Goal: Task Accomplishment & Management: Manage account settings

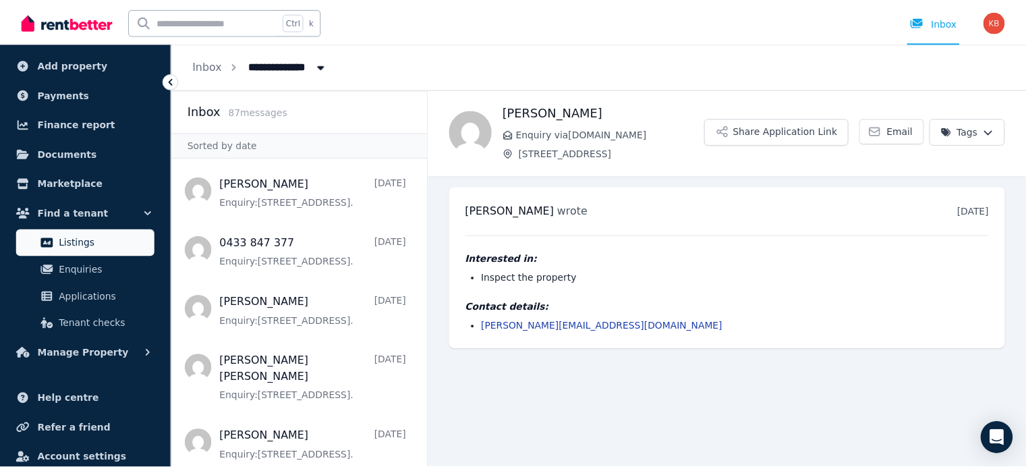
scroll to position [108, 0]
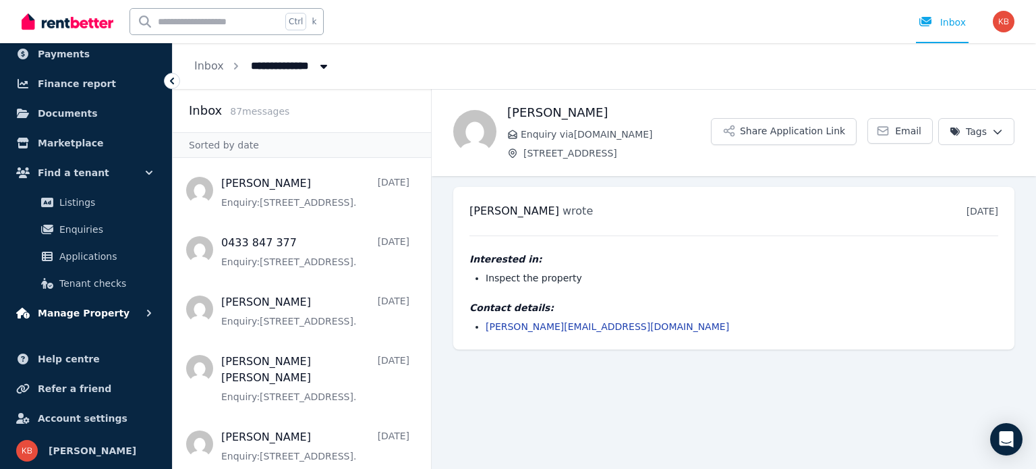
click at [93, 314] on span "Manage Property" at bounding box center [84, 313] width 92 height 16
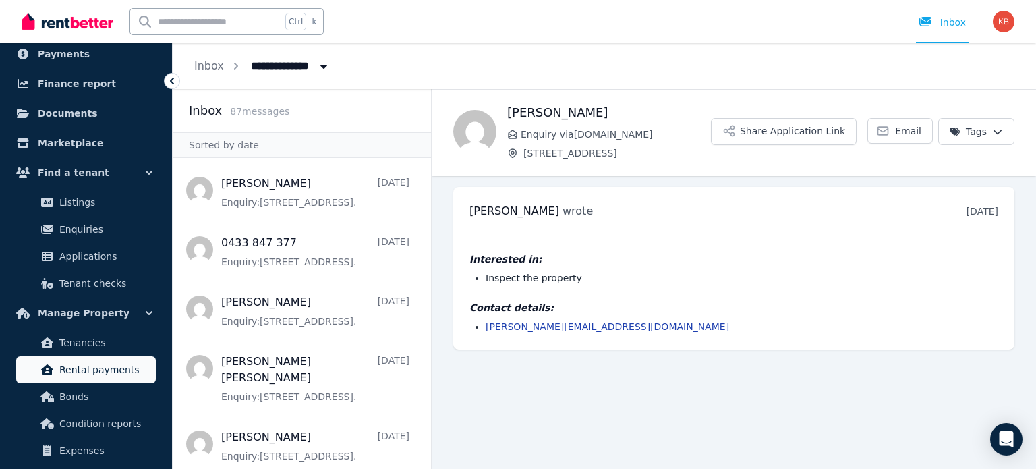
click at [116, 369] on span "Rental payments" at bounding box center [104, 369] width 91 height 16
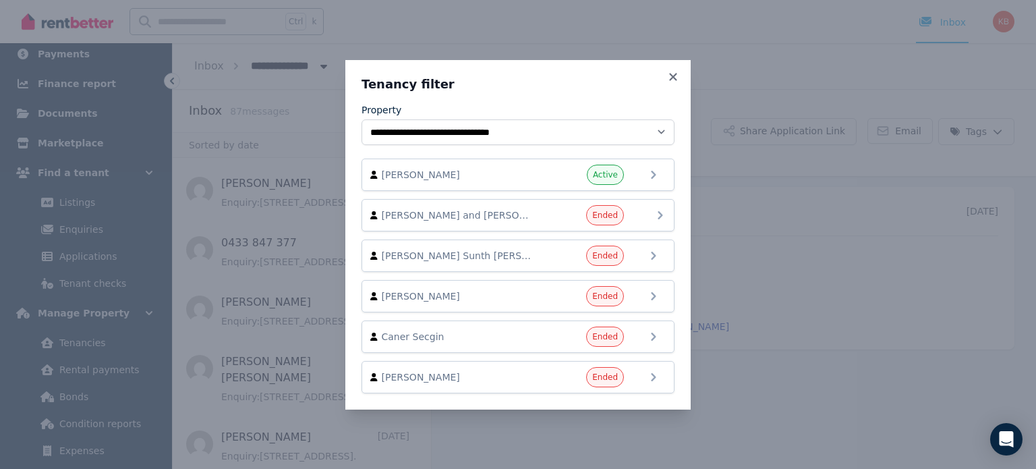
click at [546, 218] on div "Ended" at bounding box center [583, 215] width 81 height 20
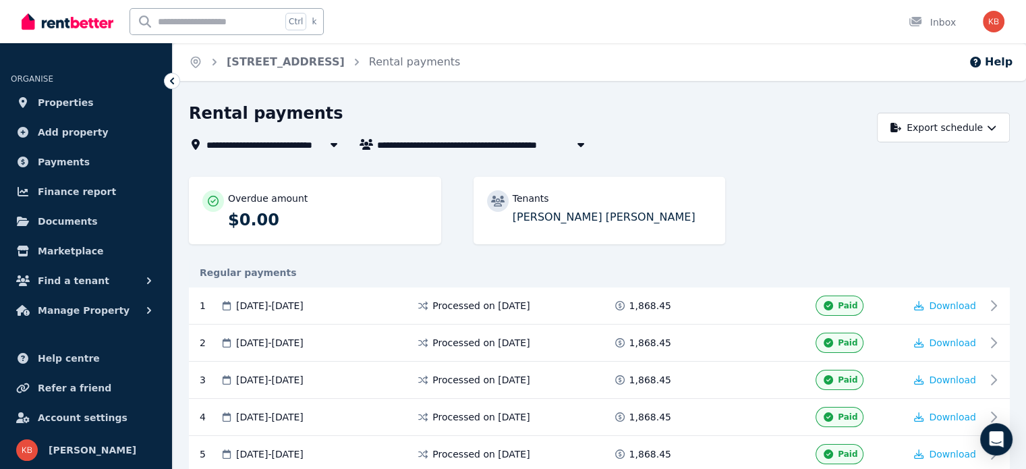
click at [462, 147] on span "[PERSON_NAME] and [PERSON_NAME] [PERSON_NAME]" at bounding box center [485, 144] width 216 height 16
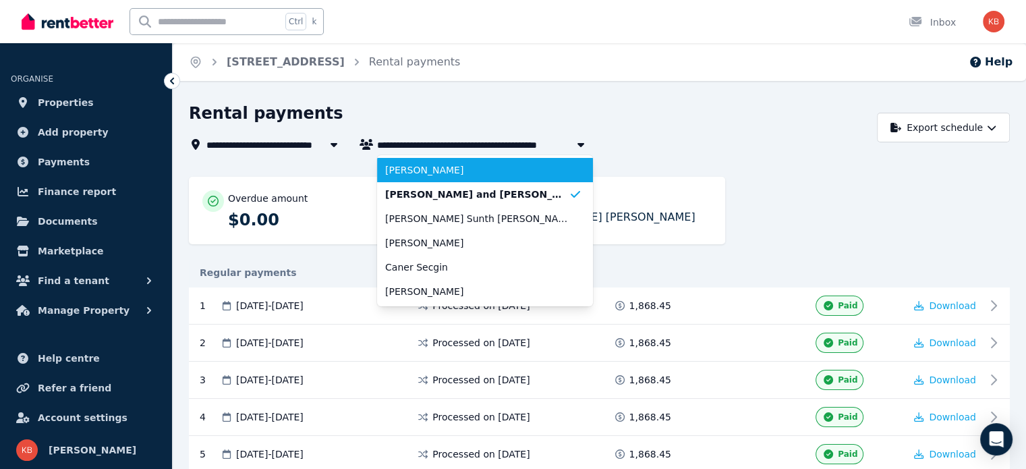
click at [451, 164] on span "[PERSON_NAME]" at bounding box center [476, 169] width 183 height 13
type input "**********"
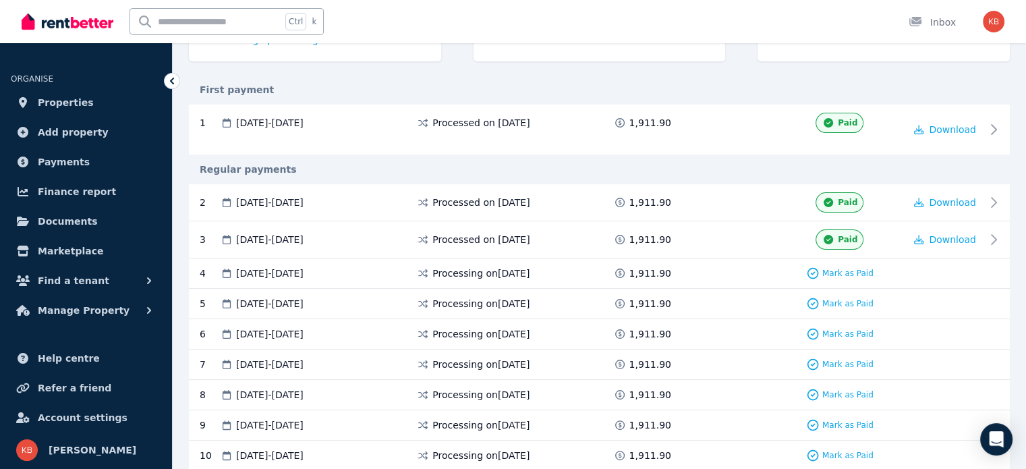
scroll to position [270, 0]
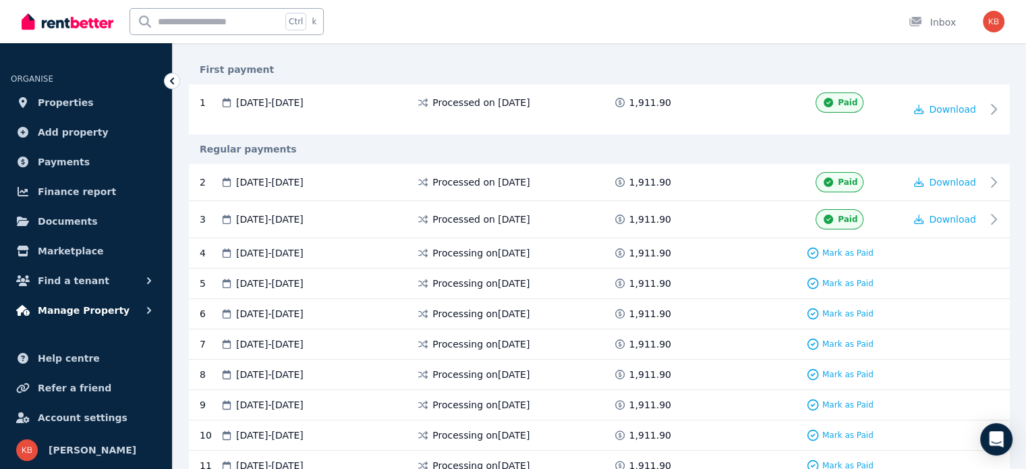
click at [103, 318] on button "Manage Property" at bounding box center [86, 310] width 150 height 27
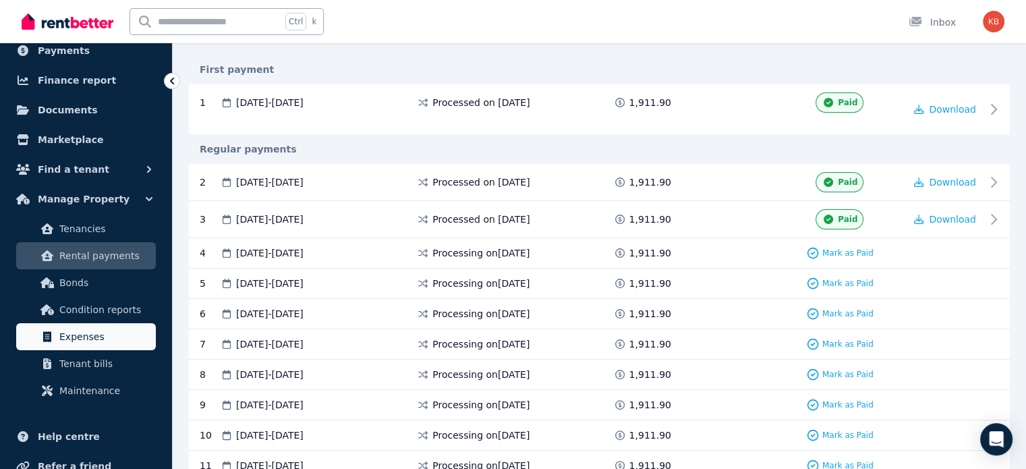
scroll to position [135, 0]
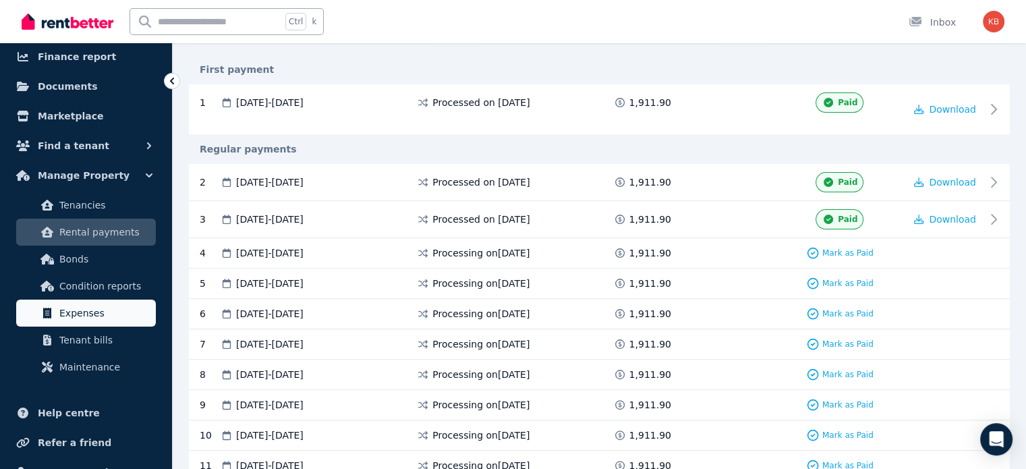
click at [92, 316] on span "Expenses" at bounding box center [104, 313] width 91 height 16
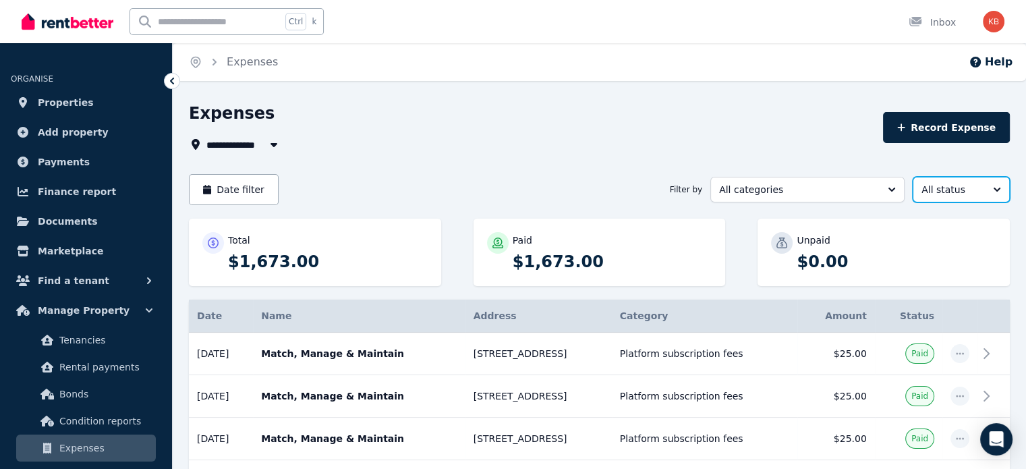
click at [962, 191] on span "All status" at bounding box center [951, 189] width 61 height 13
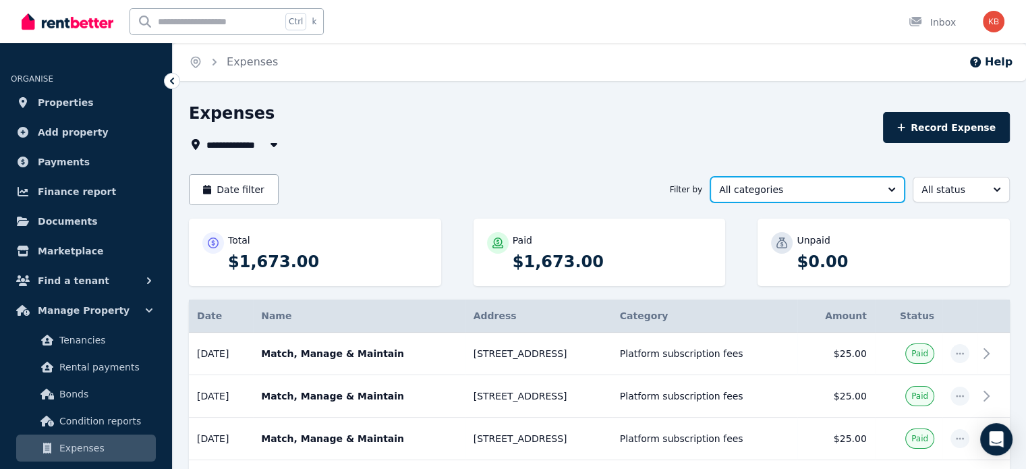
click at [852, 191] on span "All categories" at bounding box center [798, 189] width 158 height 13
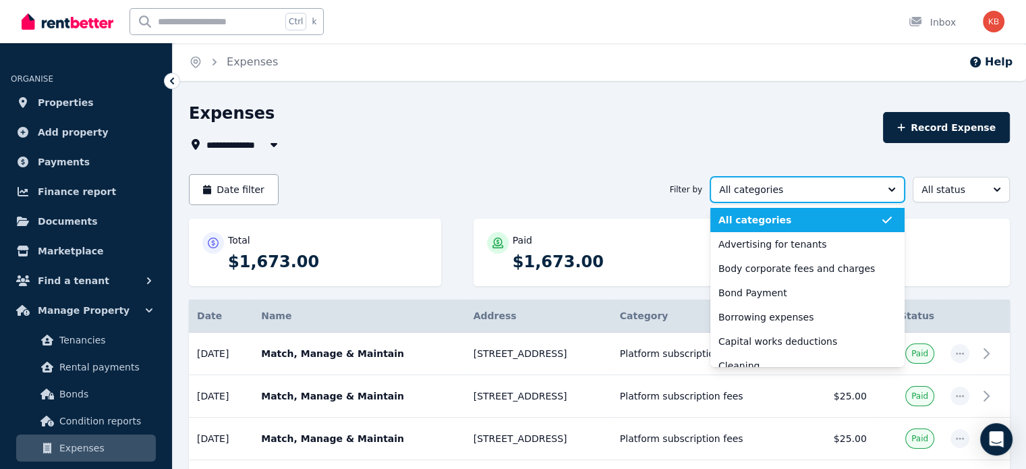
click at [852, 191] on span "All categories" at bounding box center [798, 189] width 158 height 13
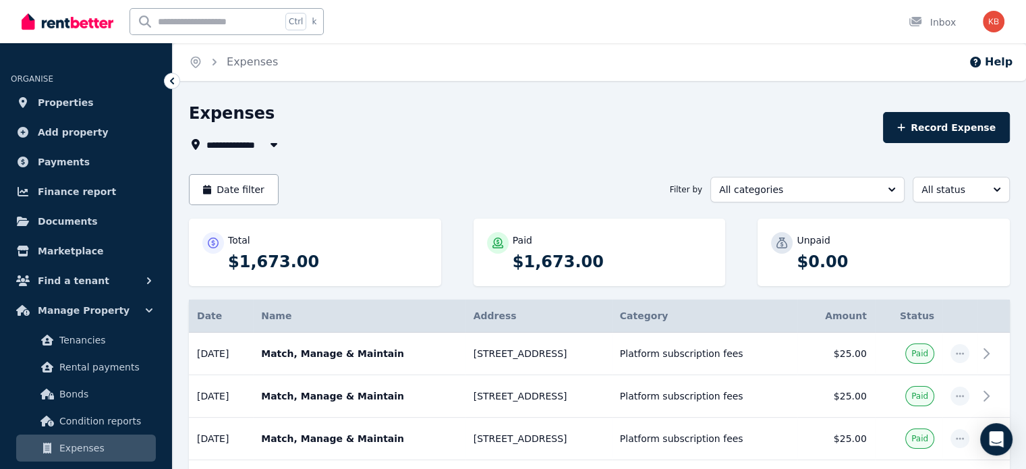
click at [213, 145] on span "All Properties" at bounding box center [249, 144] width 87 height 16
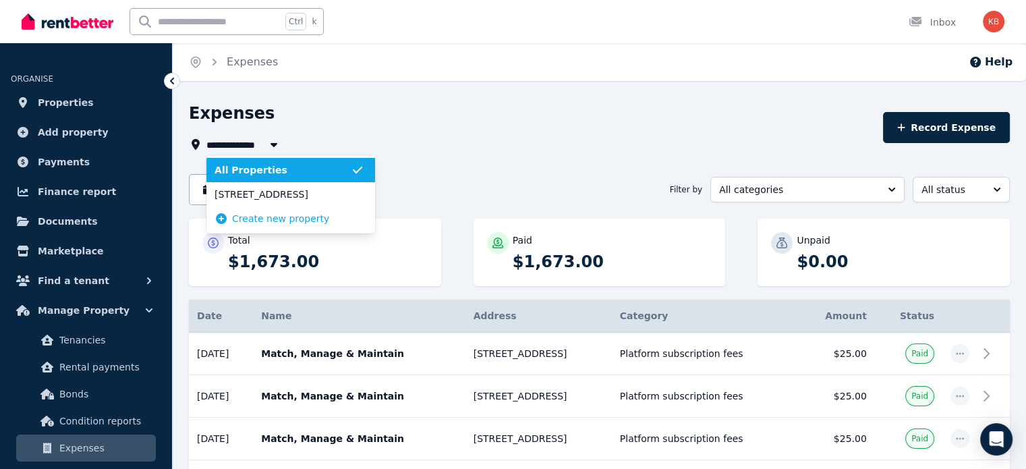
click at [214, 144] on span "All Properties" at bounding box center [249, 144] width 87 height 16
type input "**********"
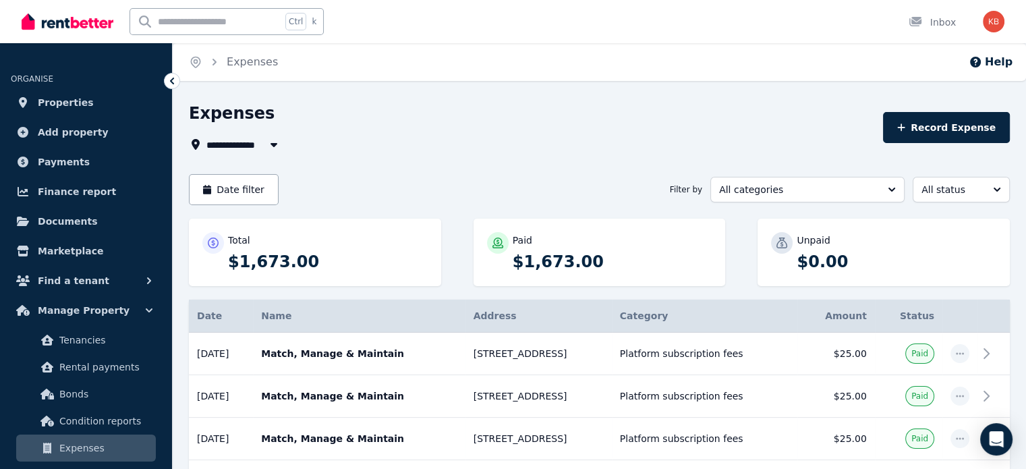
click at [364, 141] on div "**********" at bounding box center [532, 144] width 686 height 16
click at [236, 191] on button "Date filter" at bounding box center [234, 189] width 90 height 31
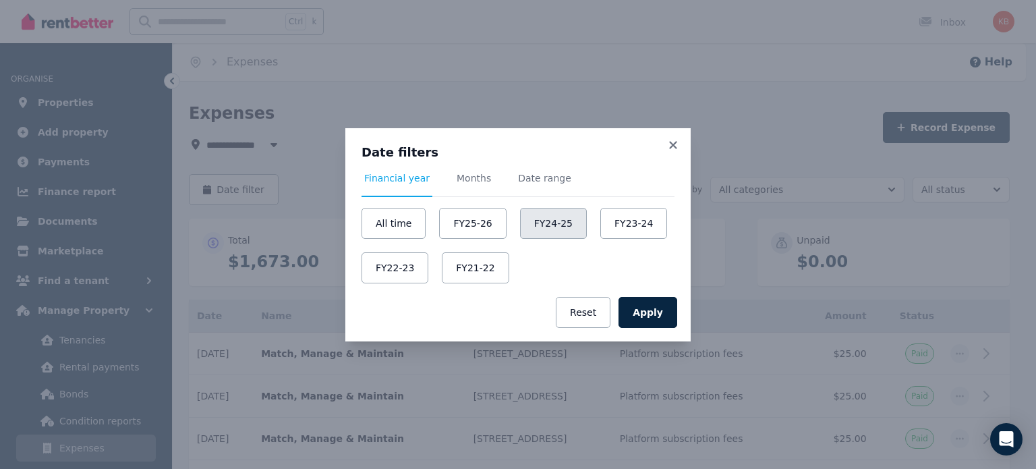
click at [520, 228] on button "FY24-25" at bounding box center [553, 223] width 67 height 31
click at [646, 312] on button "Apply" at bounding box center [647, 312] width 59 height 31
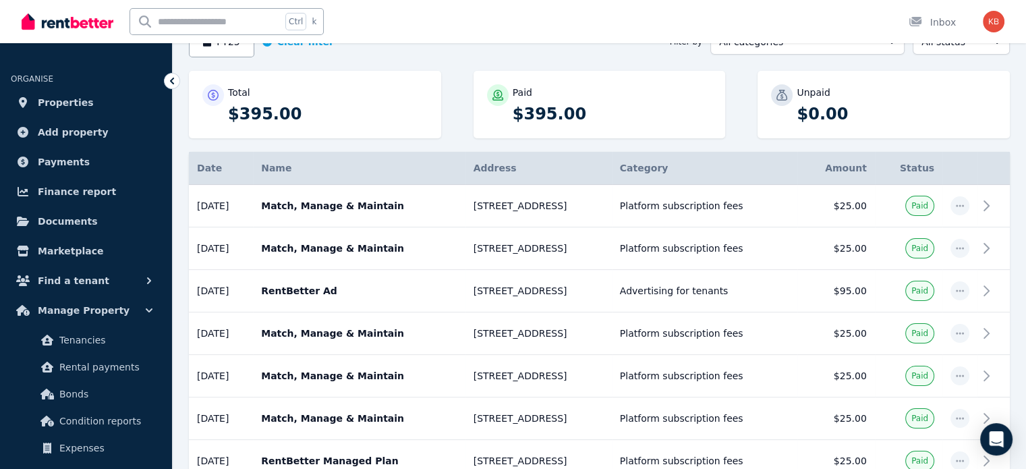
scroll to position [146, 0]
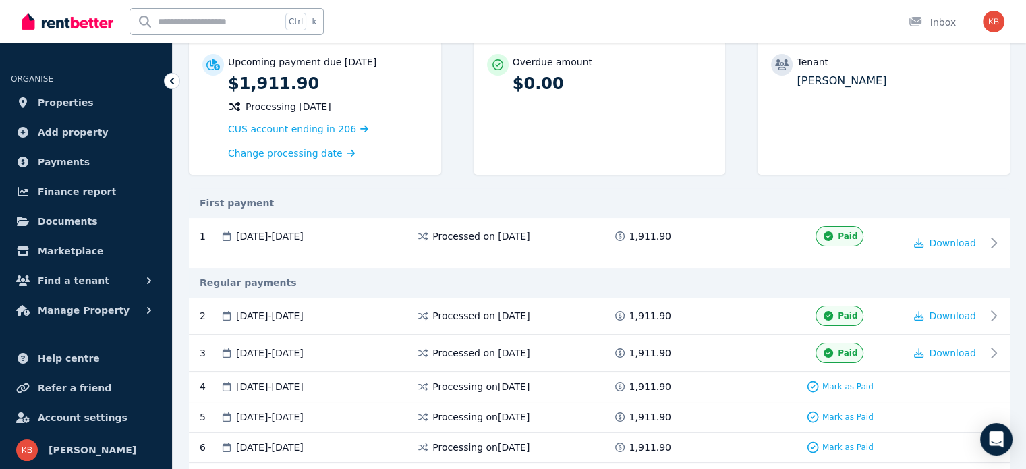
scroll to position [67, 0]
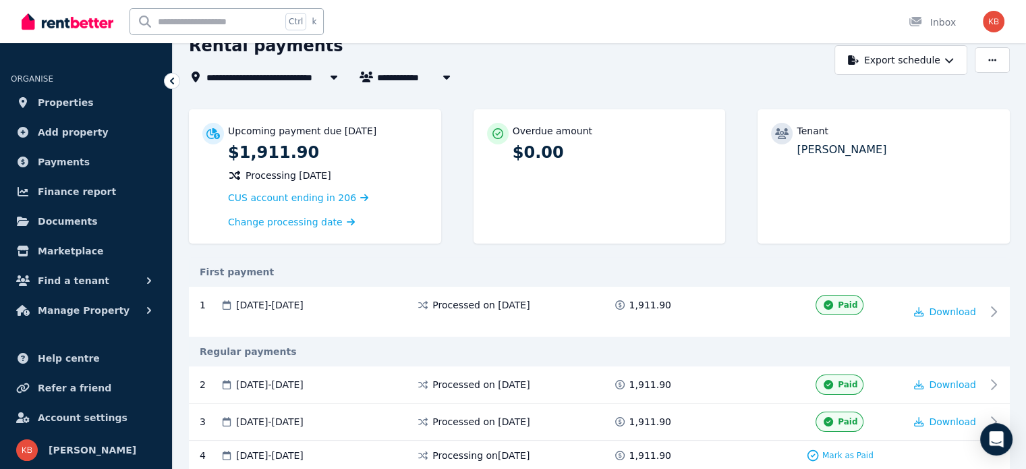
click at [402, 78] on span "[PERSON_NAME]" at bounding box center [428, 77] width 103 height 16
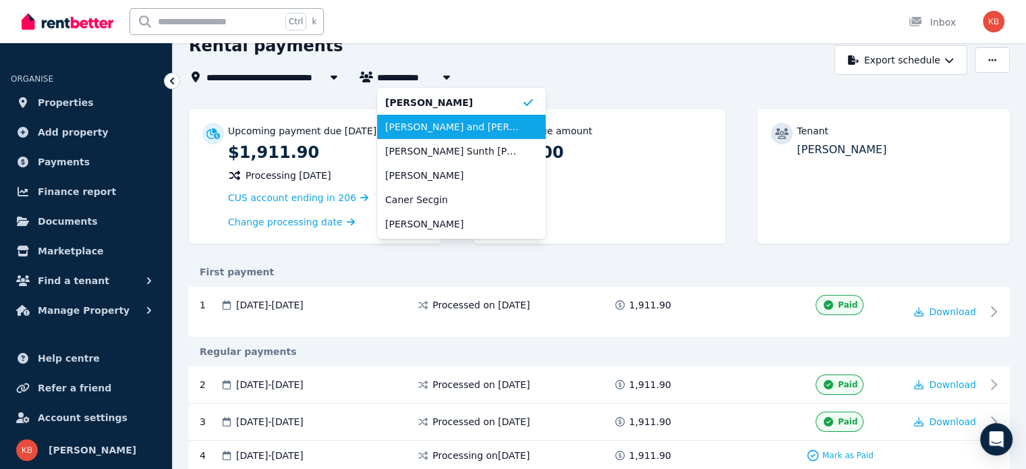
click at [424, 125] on span "[PERSON_NAME] and [PERSON_NAME] [PERSON_NAME]" at bounding box center [453, 126] width 136 height 13
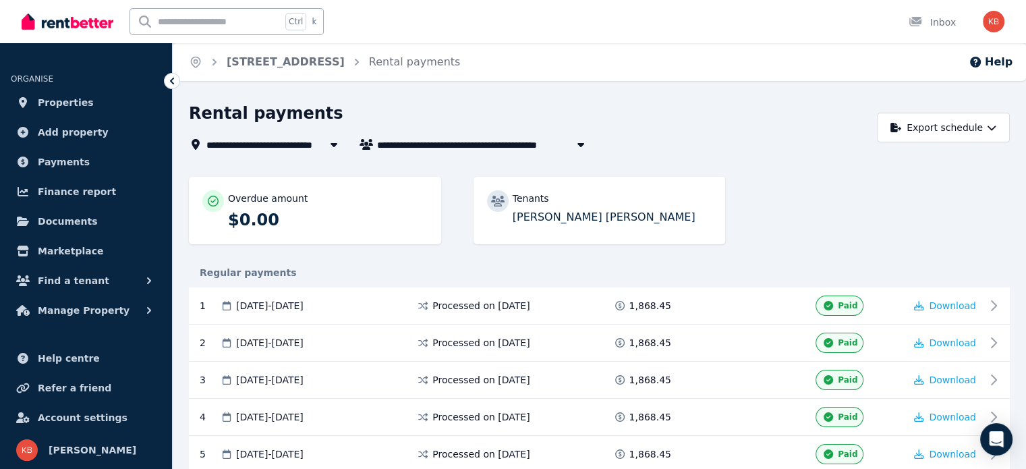
click at [500, 147] on span "[PERSON_NAME] and [PERSON_NAME] [PERSON_NAME]" at bounding box center [485, 144] width 216 height 16
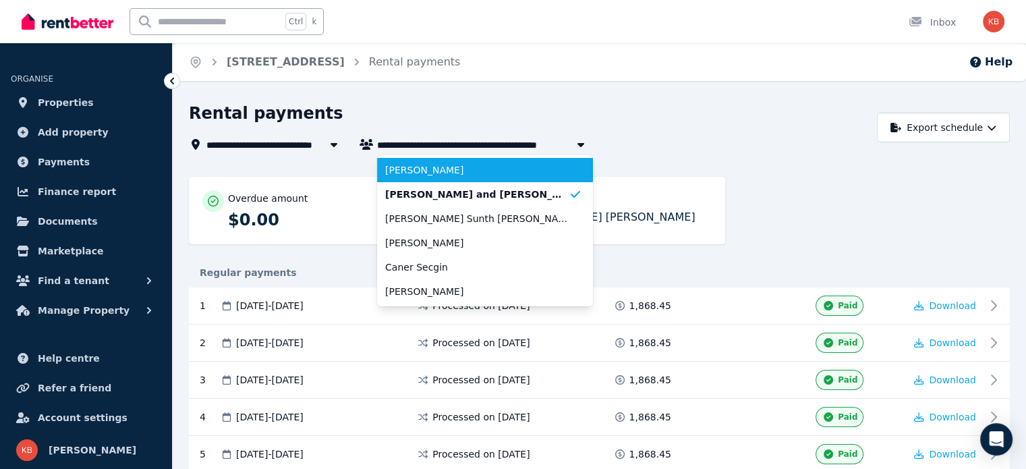
click at [498, 171] on span "[PERSON_NAME]" at bounding box center [476, 169] width 183 height 13
type input "**********"
